Goal: Task Accomplishment & Management: Use online tool/utility

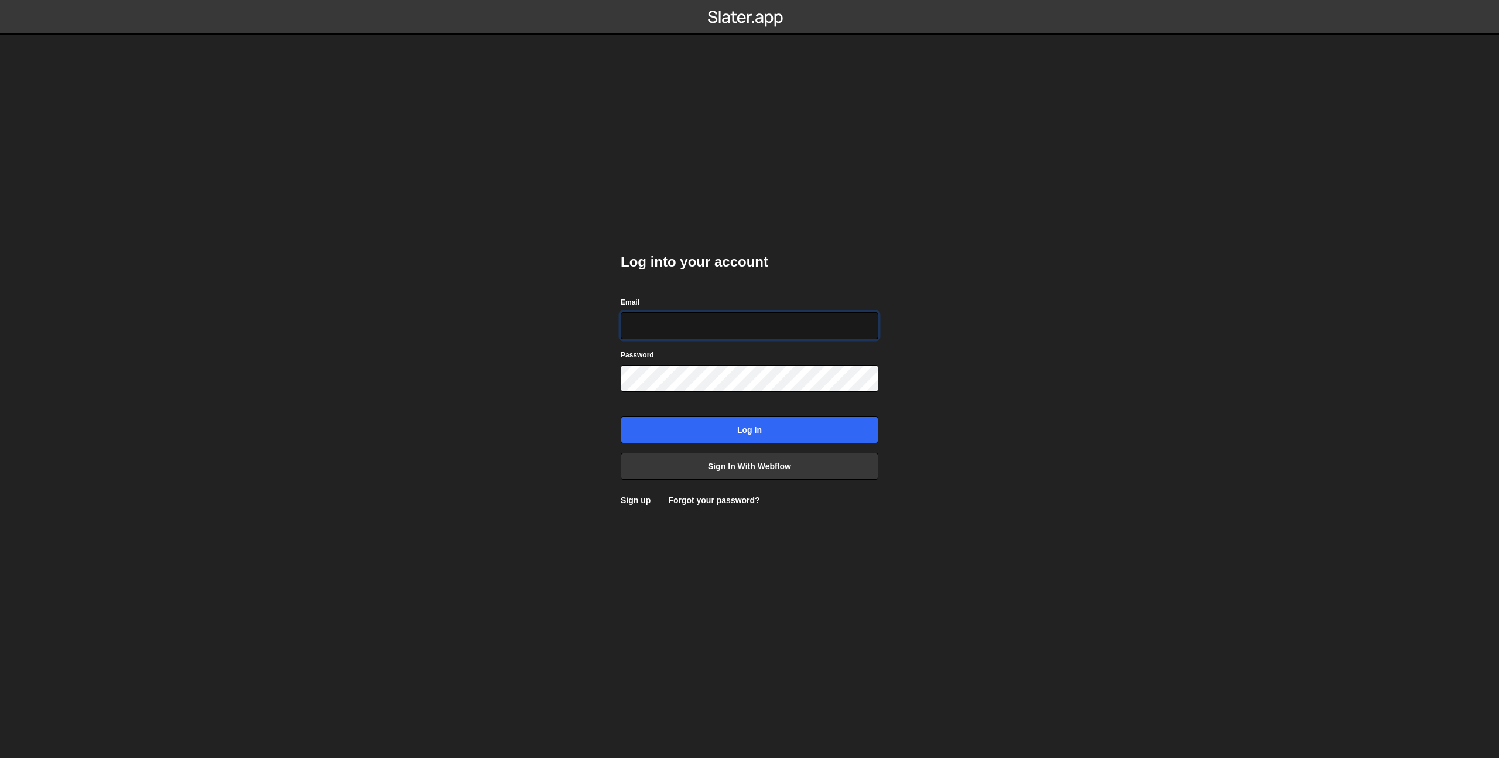
type input "theophile.menard@hotmail.com"
click at [751, 436] on input "Log in" at bounding box center [750, 429] width 258 height 27
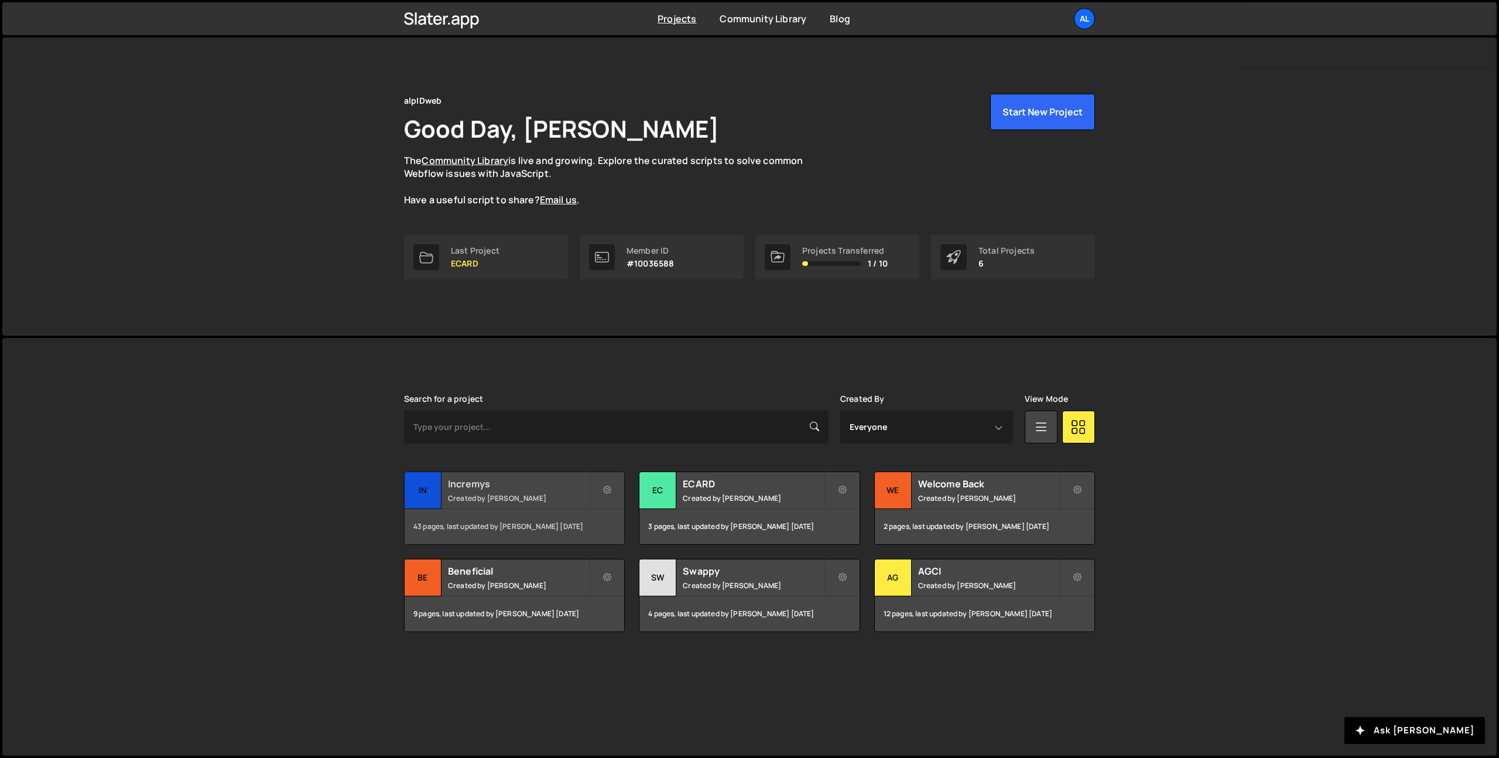
click at [508, 497] on small "Created by [PERSON_NAME]" at bounding box center [518, 498] width 141 height 10
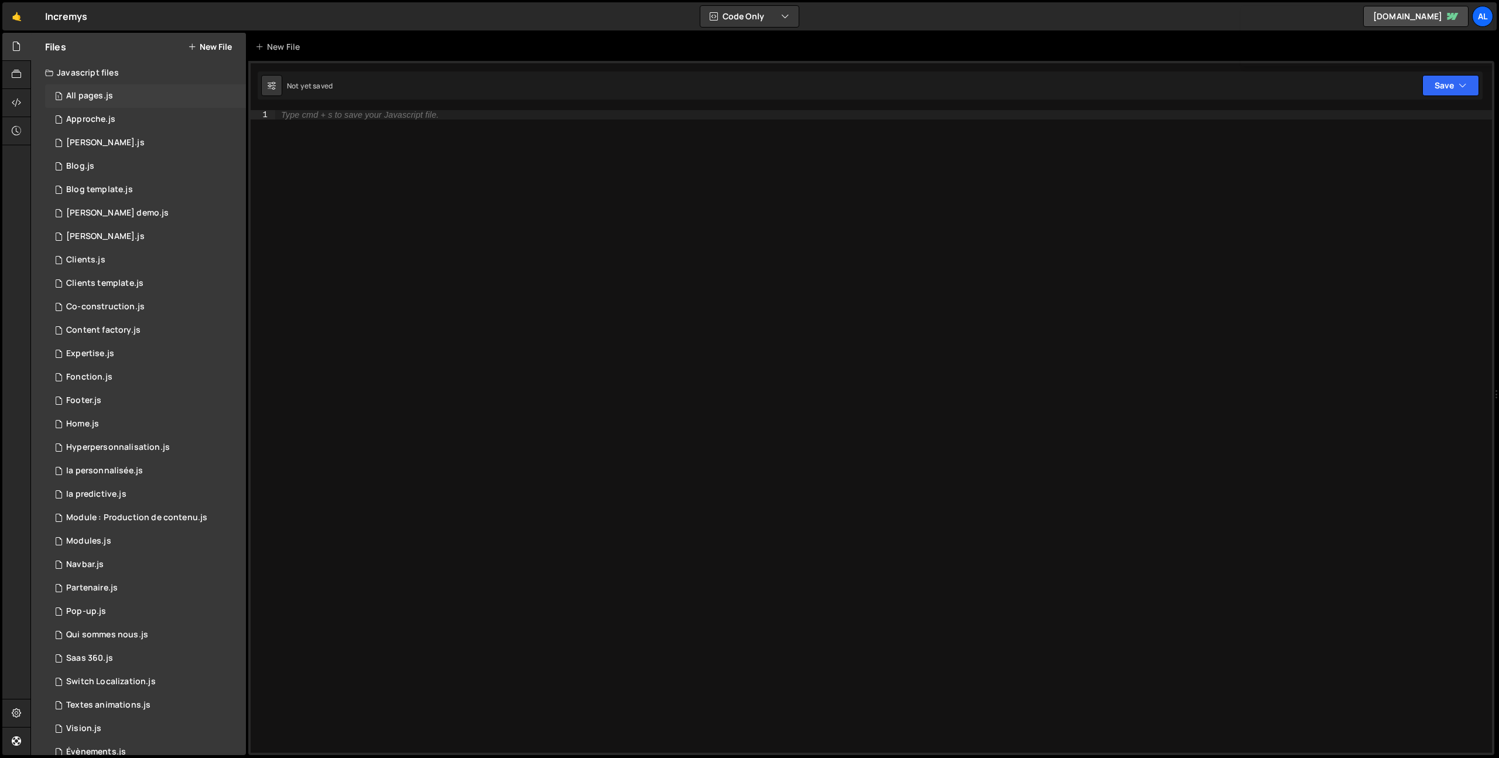
click at [124, 89] on div "1 All pages.js 0" at bounding box center [145, 95] width 201 height 23
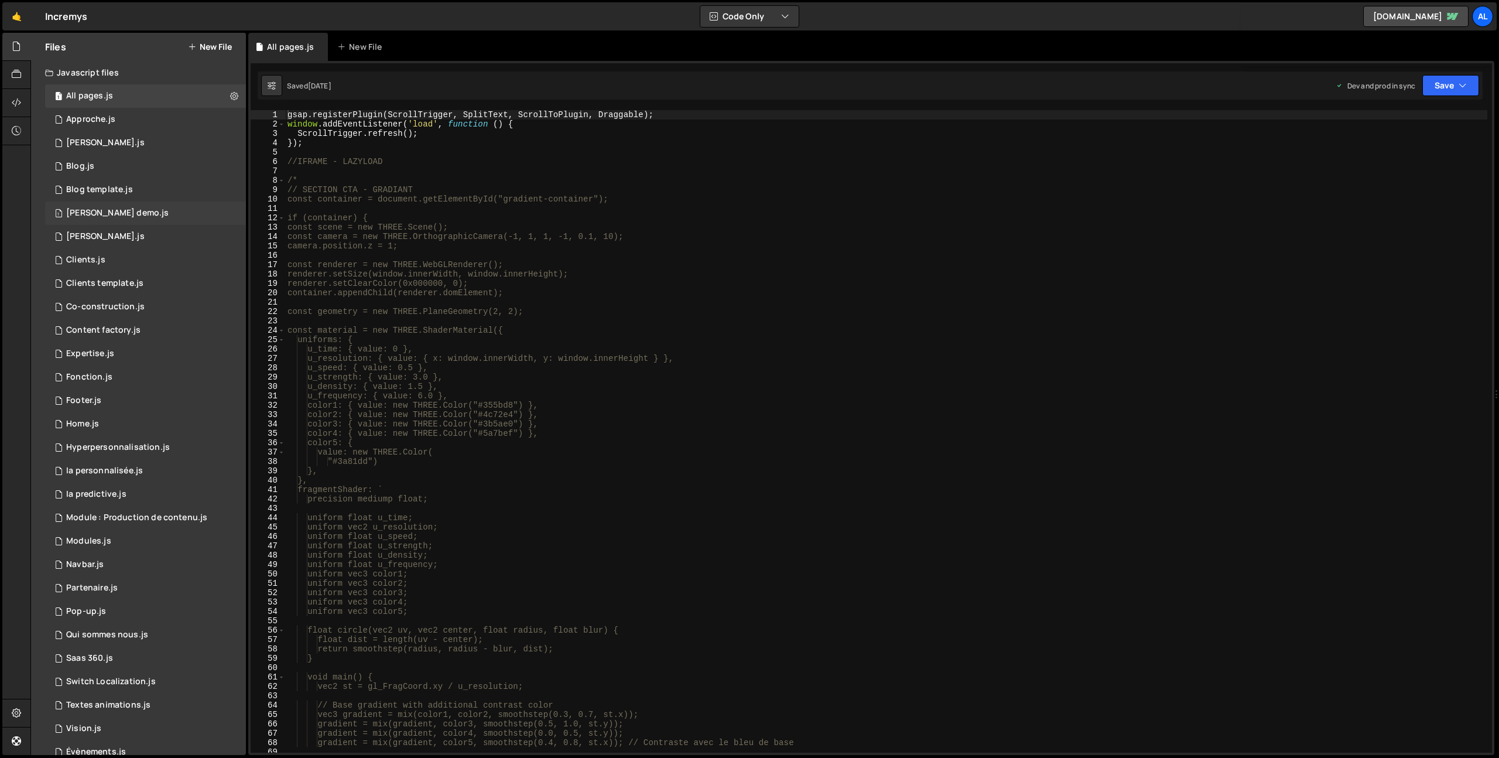
click at [115, 214] on div "Bouton demo.js" at bounding box center [117, 213] width 102 height 11
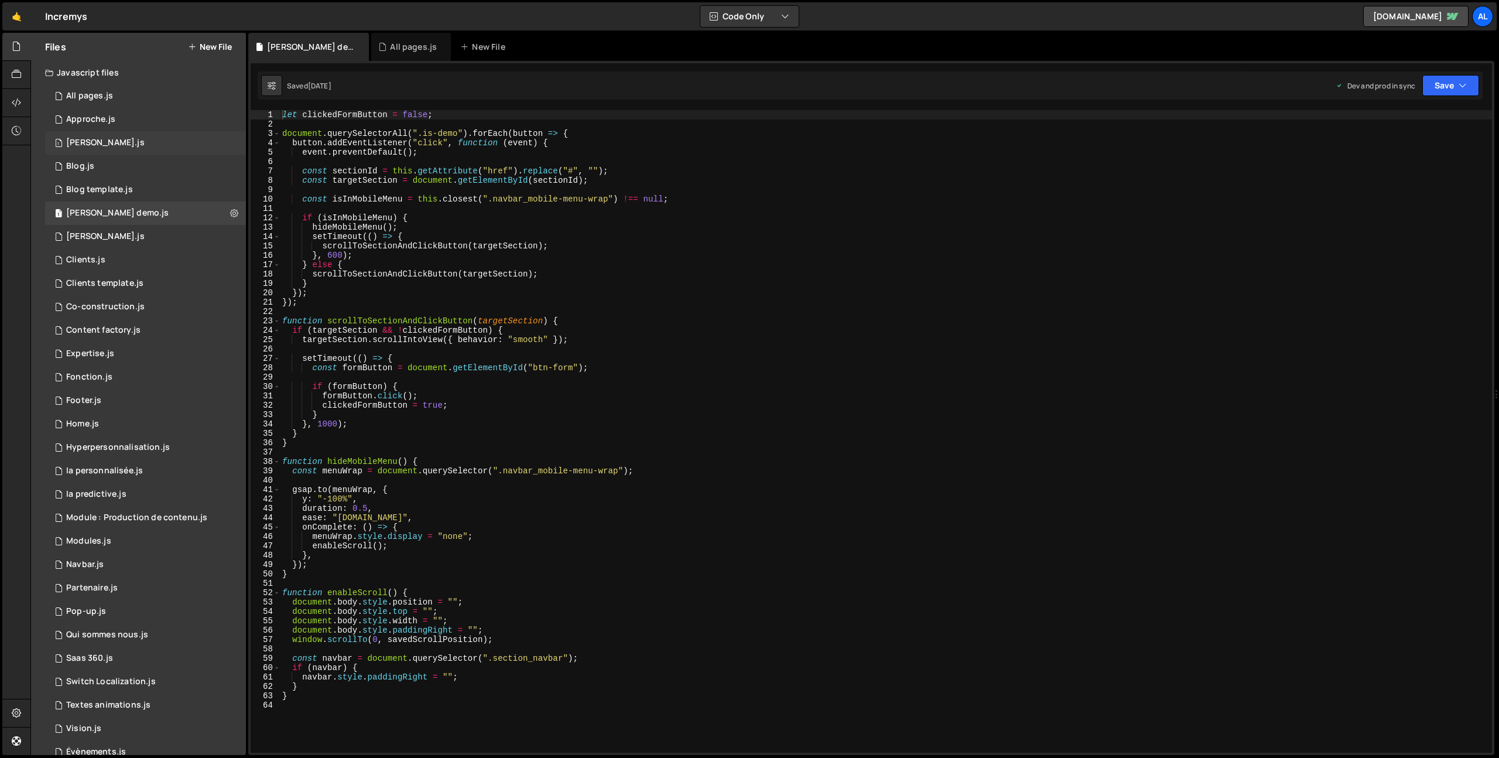
click at [146, 150] on div "1 Barba.js 0" at bounding box center [145, 142] width 201 height 23
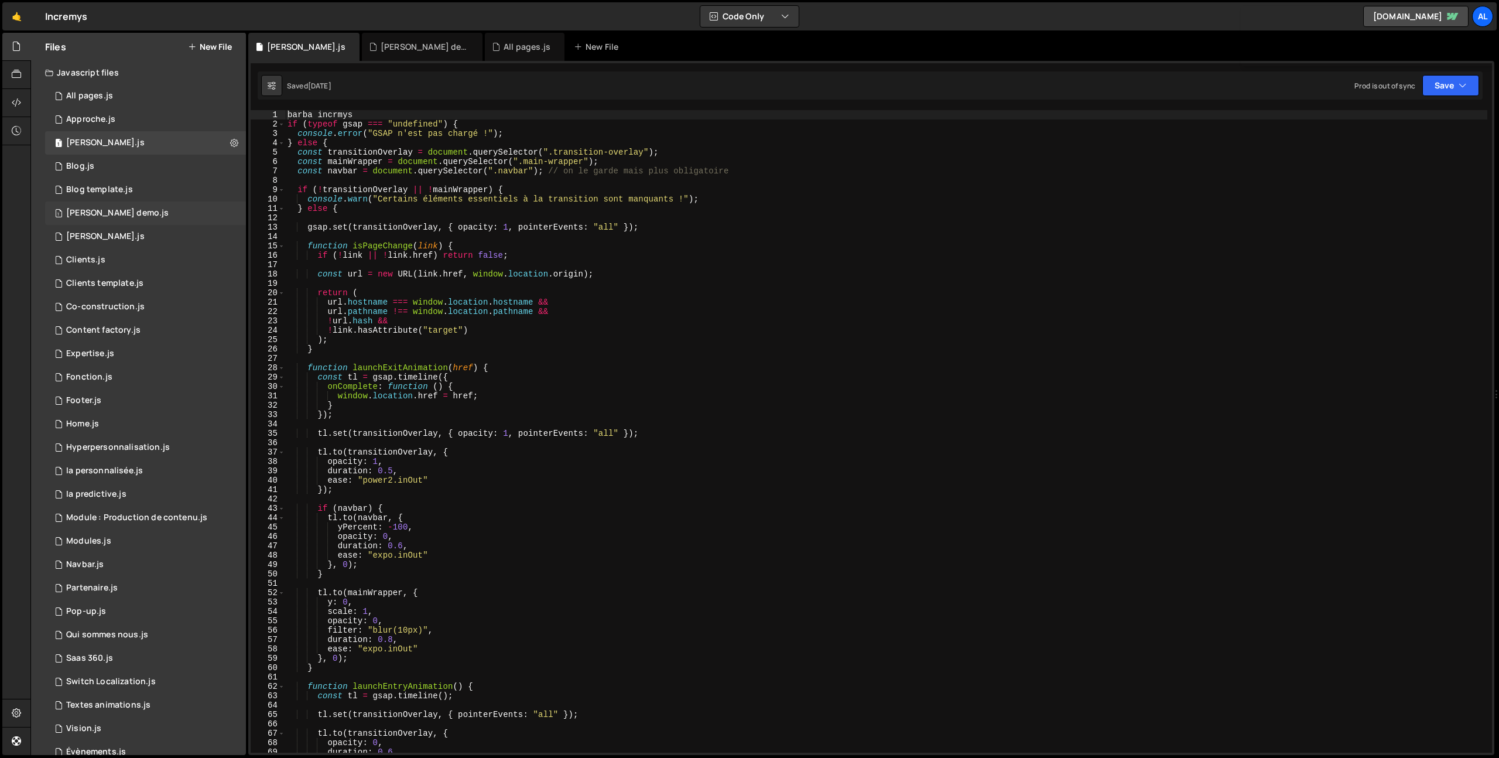
click at [136, 213] on div "1 Bouton demo.js 0" at bounding box center [145, 212] width 201 height 23
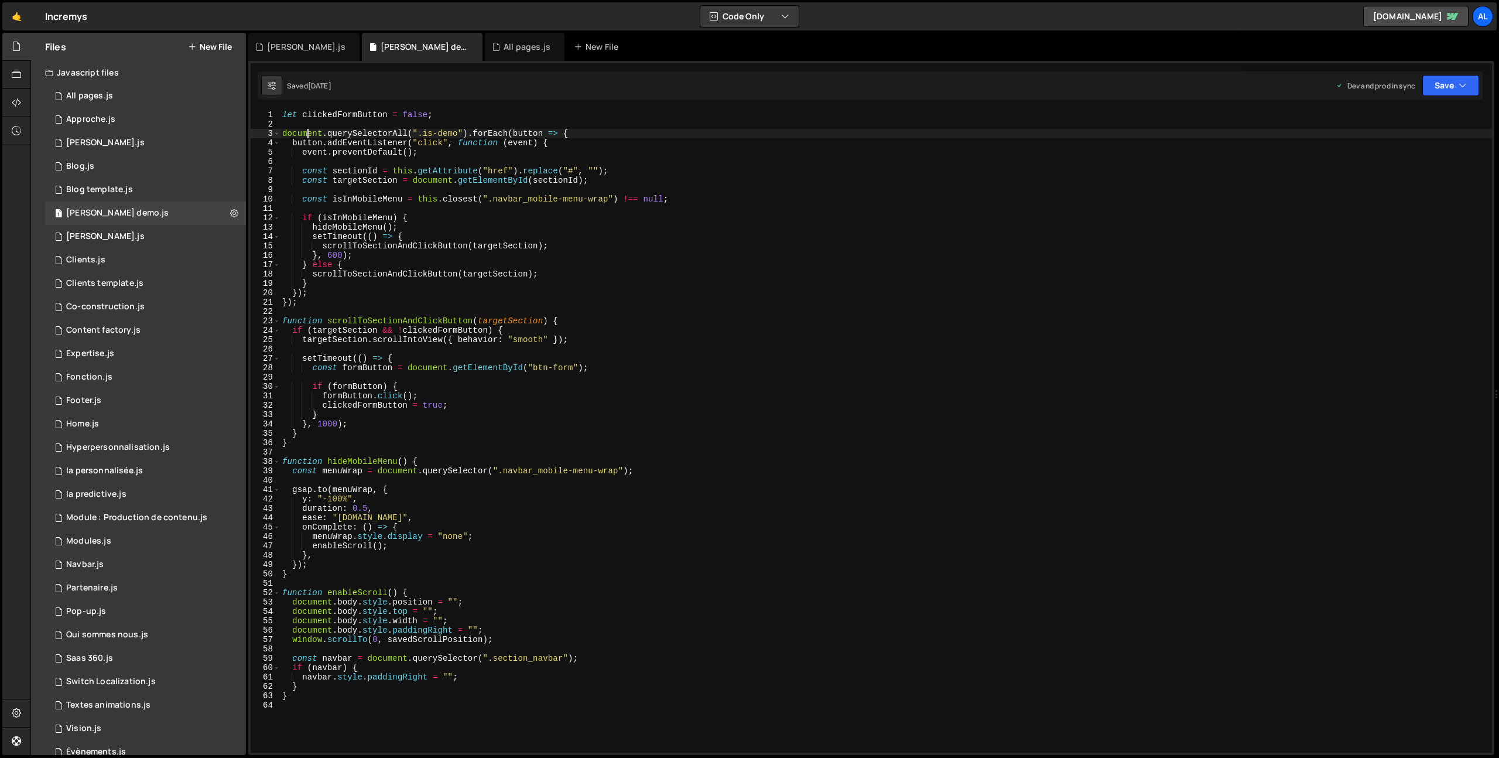
click at [307, 132] on div "let clickedFormButton = false ; document . querySelectorAll ( ".is-demo" ) . fo…" at bounding box center [886, 440] width 1212 height 661
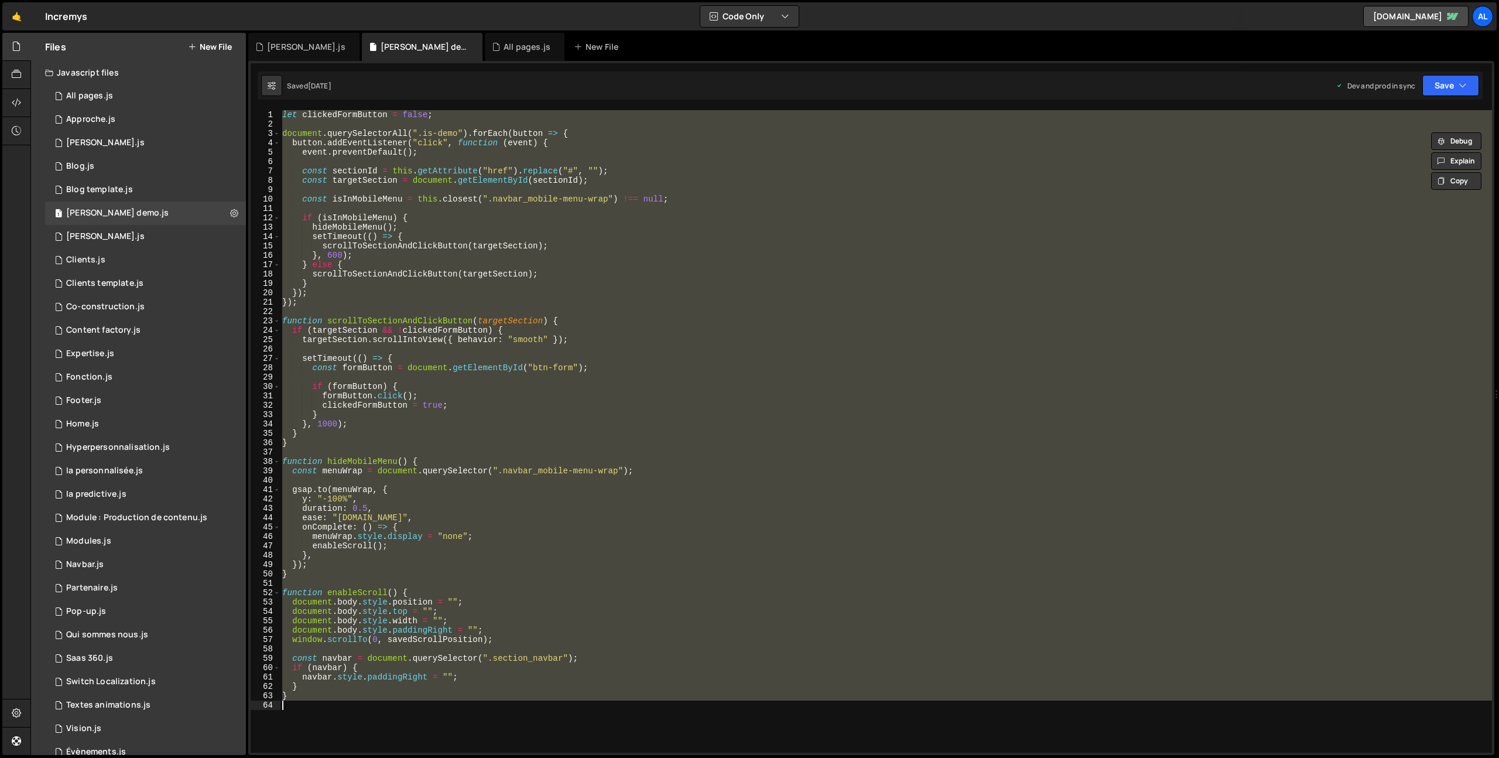
click at [307, 132] on div "let clickedFormButton = false ; document . querySelectorAll ( ".is-demo" ) . fo…" at bounding box center [886, 440] width 1212 height 661
click at [613, 295] on div "let clickedFormButton = false ; document . querySelectorAll ( ".is-demo" ) . fo…" at bounding box center [886, 440] width 1212 height 661
type textarea "});"
click at [613, 295] on div "let clickedFormButton = false ; document . querySelectorAll ( ".is-demo" ) . fo…" at bounding box center [886, 440] width 1212 height 661
